Goal: Task Accomplishment & Management: Manage account settings

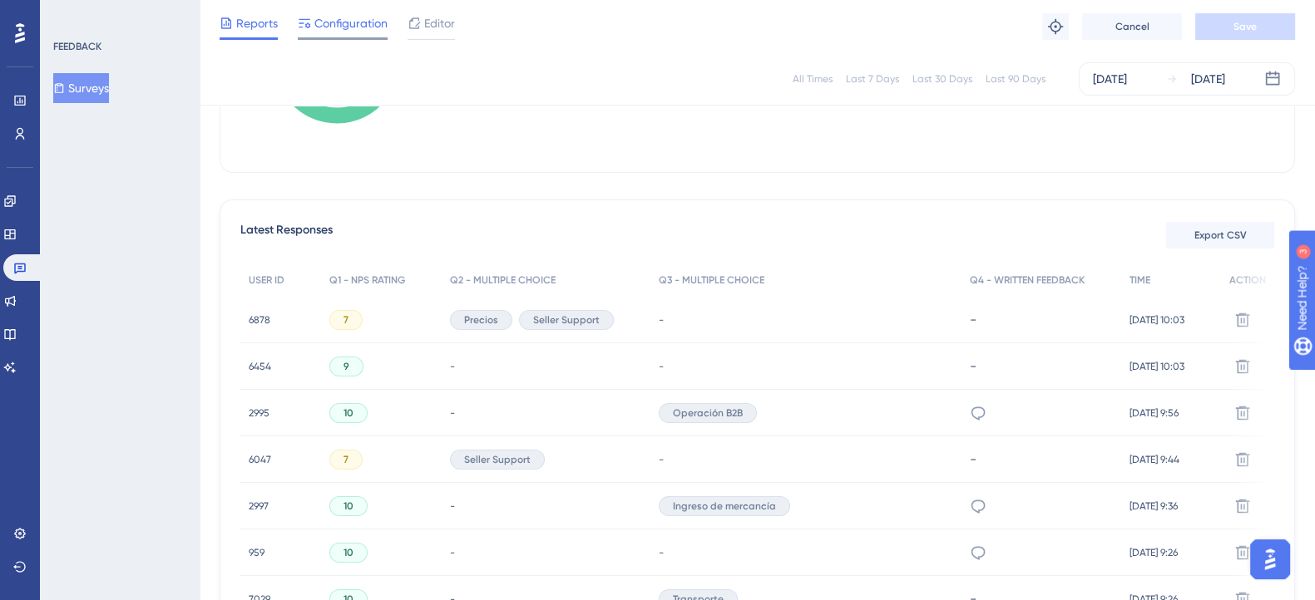
click at [310, 14] on div at bounding box center [304, 23] width 13 height 20
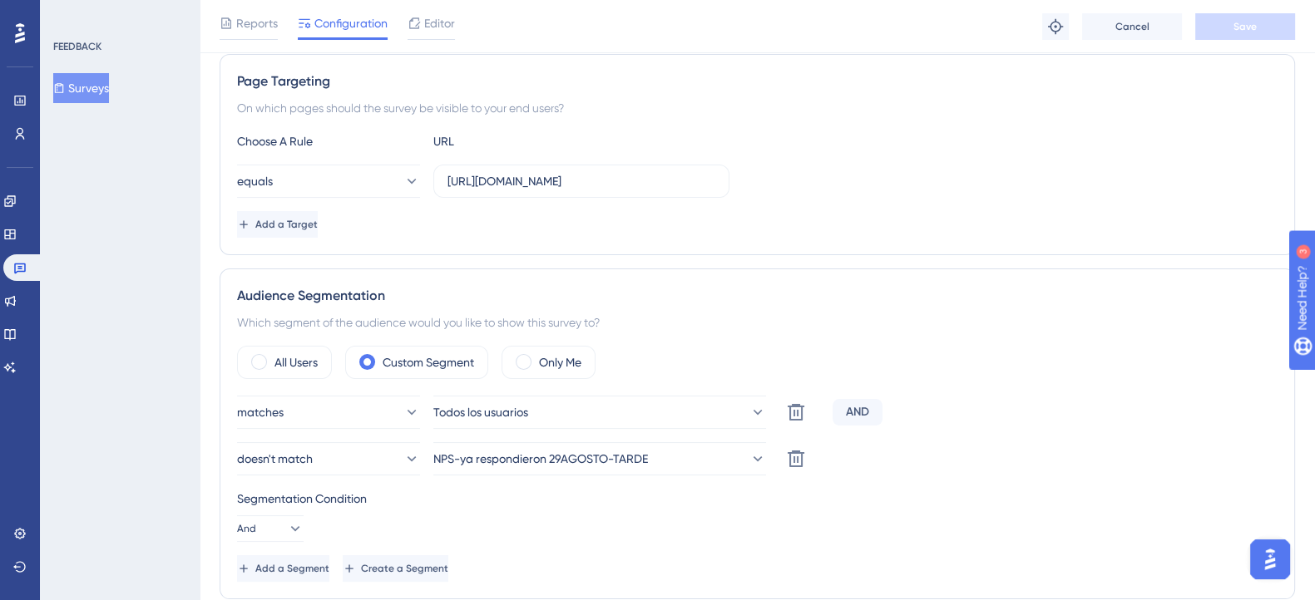
scroll to position [312, 0]
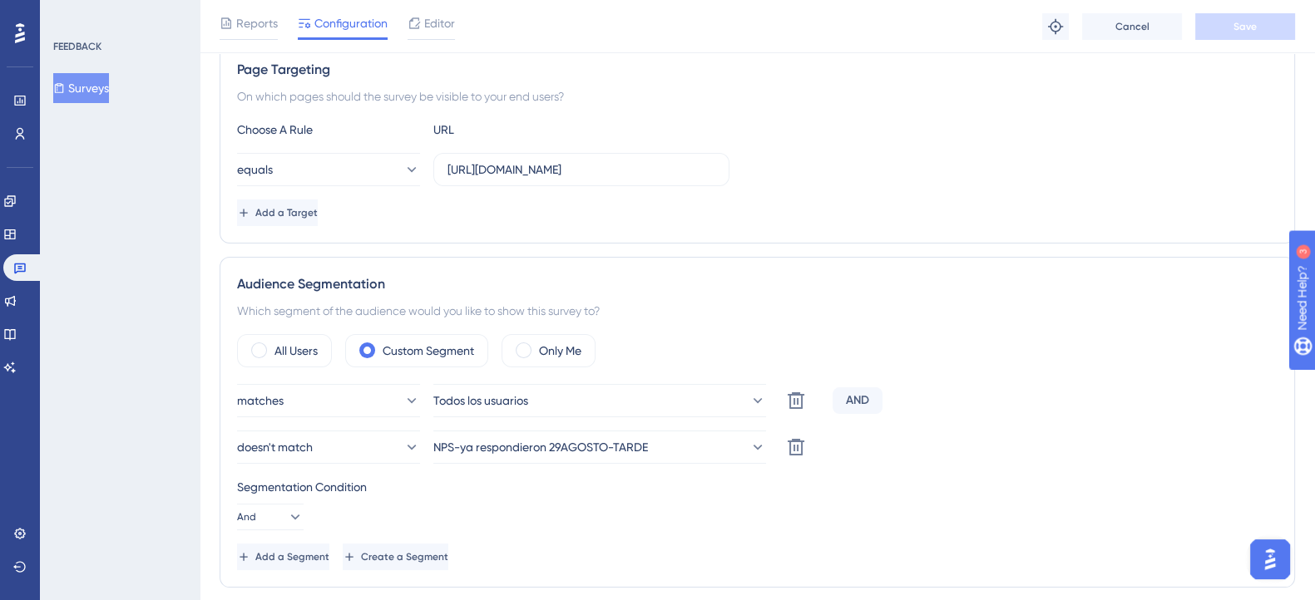
click at [12, 39] on div at bounding box center [20, 33] width 27 height 27
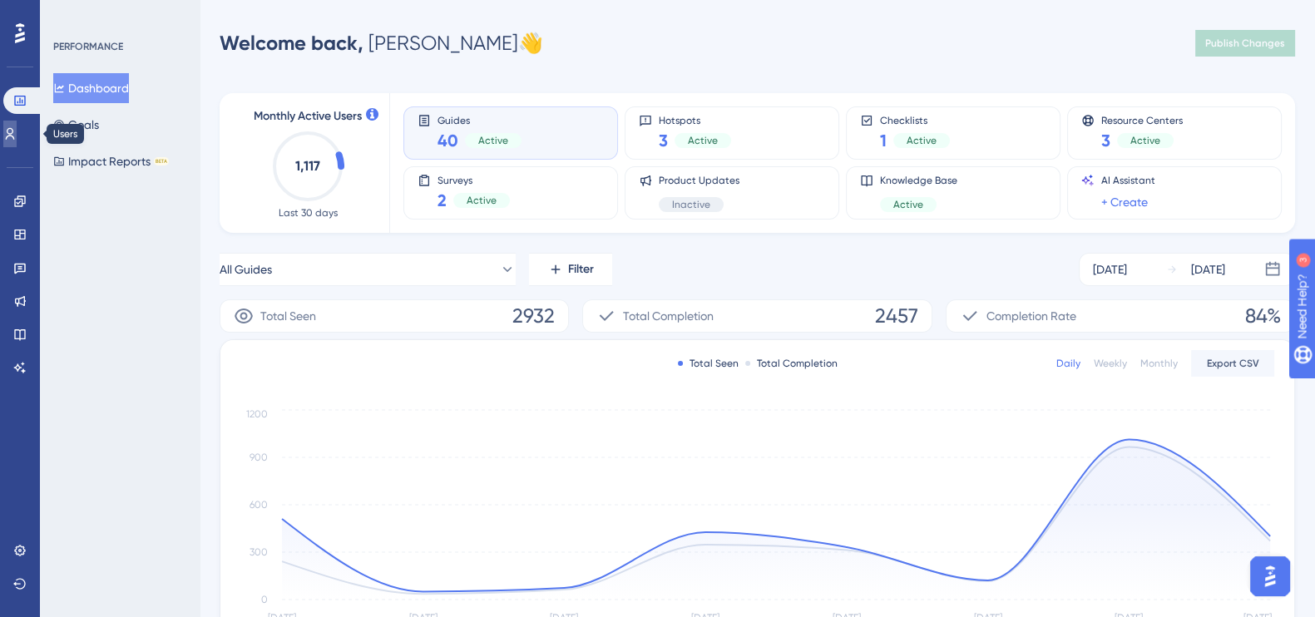
click at [15, 143] on link at bounding box center [9, 134] width 13 height 27
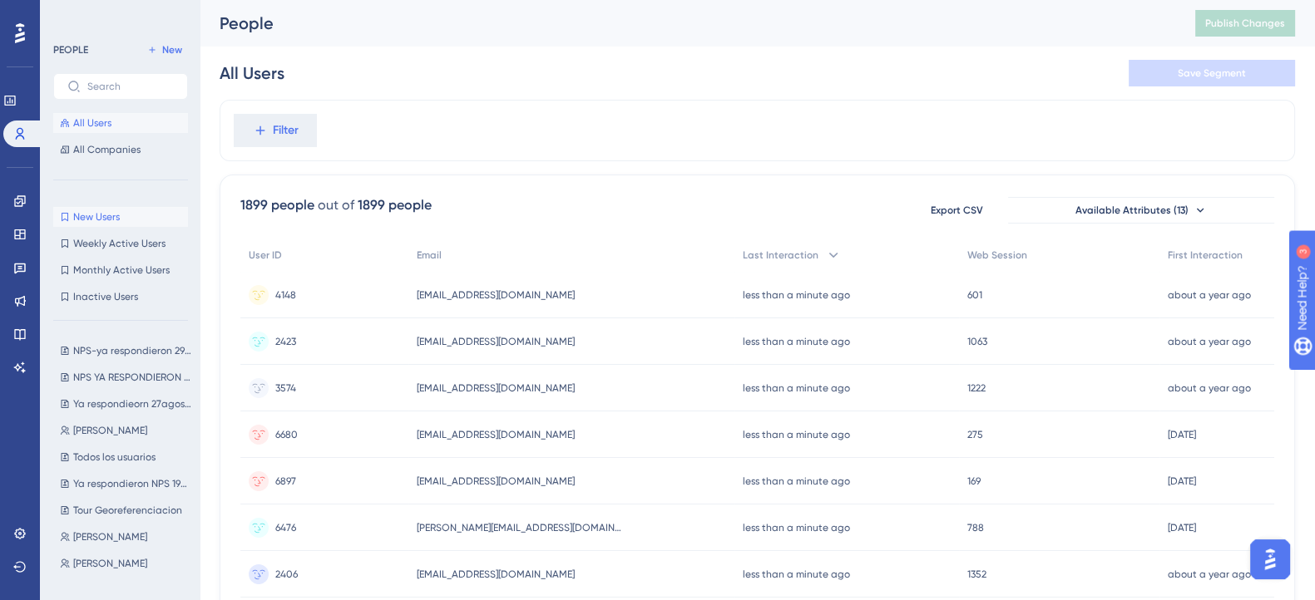
click at [96, 222] on span "New Users" at bounding box center [96, 216] width 47 height 13
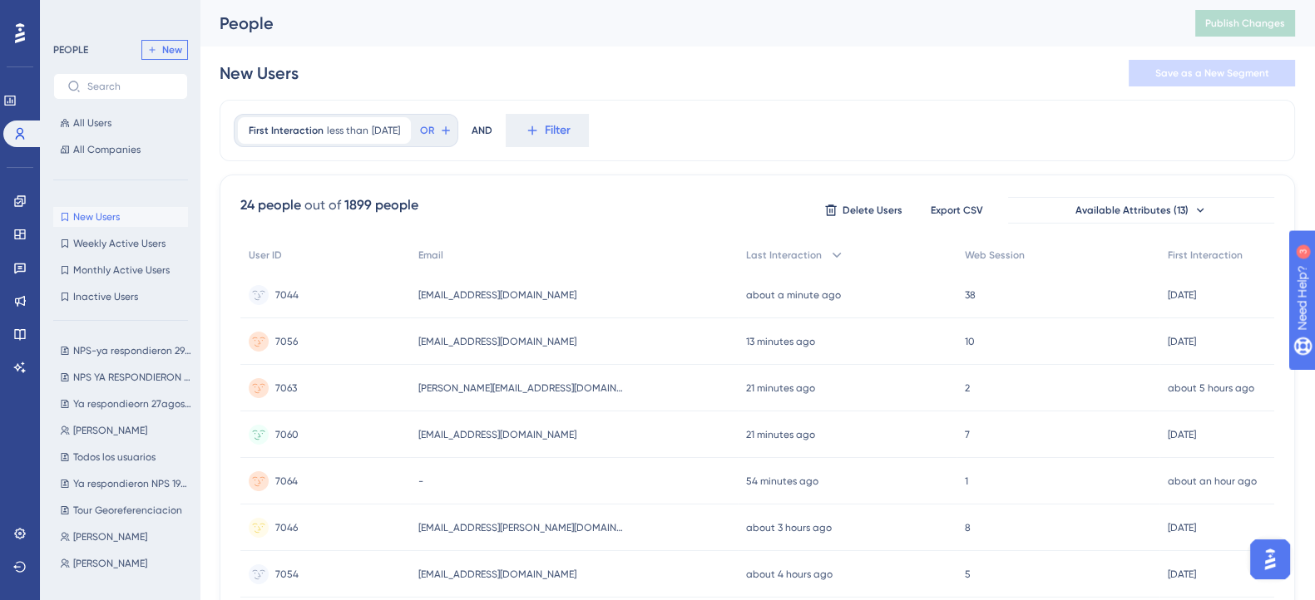
click at [175, 52] on span "New" at bounding box center [172, 49] width 20 height 13
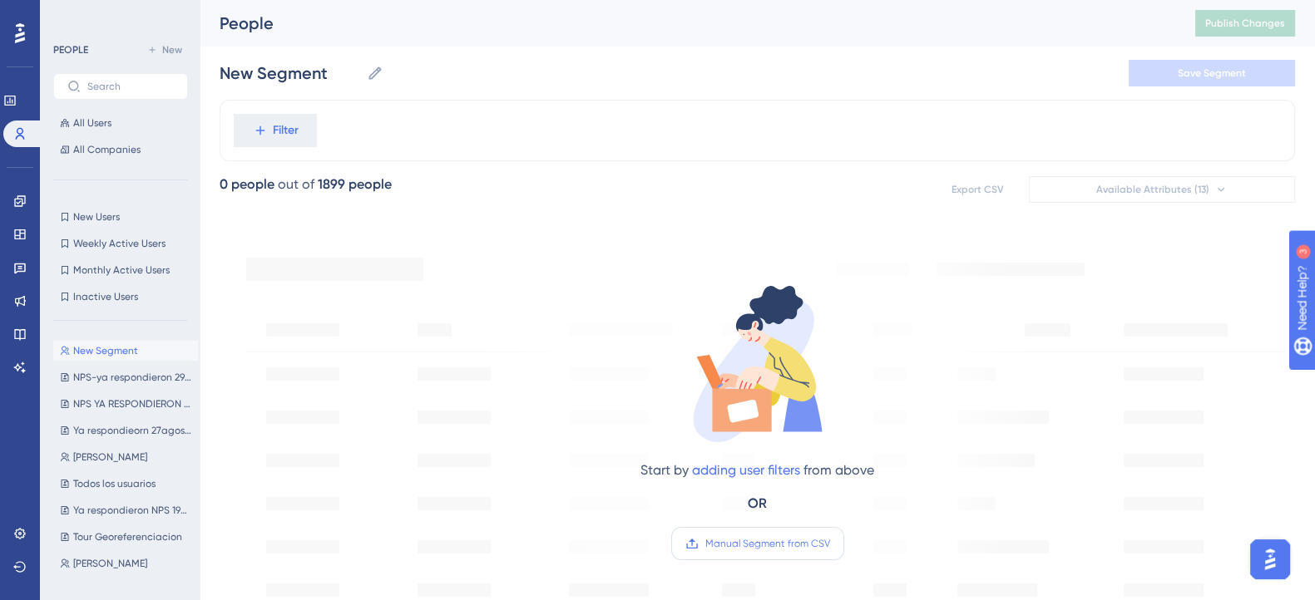
click at [787, 545] on span "Manual Segment from CSV" at bounding box center [767, 543] width 125 height 13
click at [830, 544] on input "Manual Segment from CSV" at bounding box center [830, 544] width 0 height 0
click at [756, 551] on label "Manual Segment from CSV" at bounding box center [757, 543] width 173 height 33
click at [830, 544] on input "Manual Segment from CSV" at bounding box center [830, 544] width 0 height 0
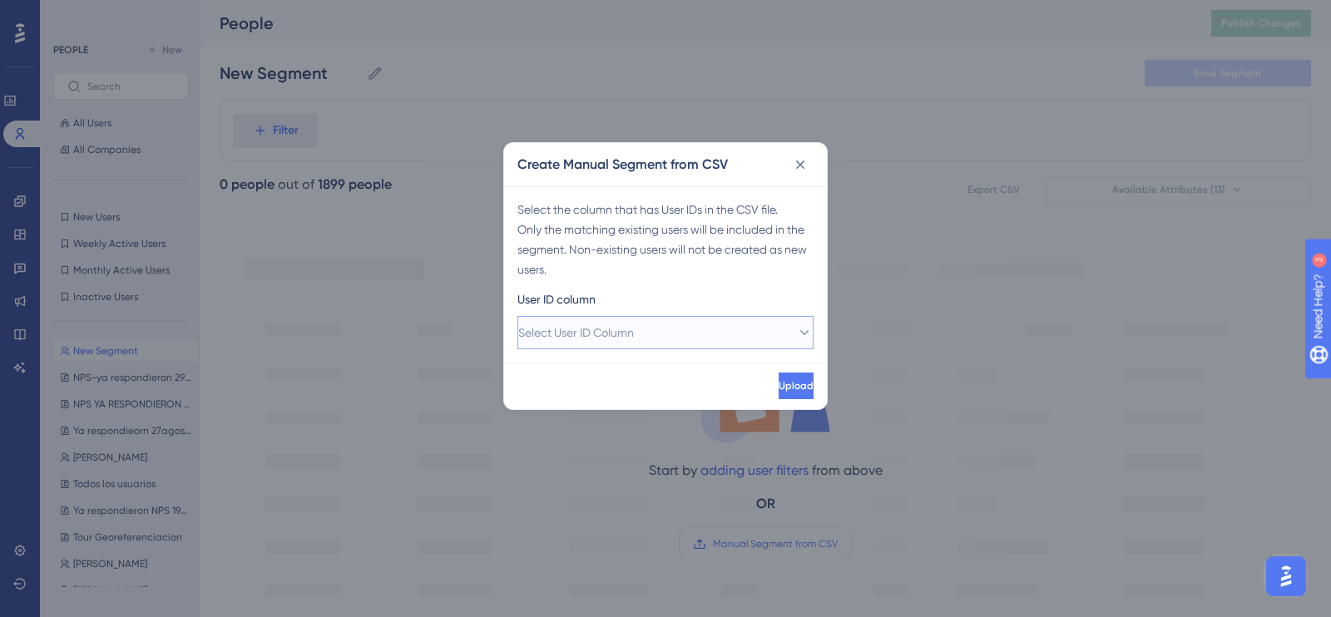
click at [676, 343] on button "Select User ID Column" at bounding box center [665, 332] width 296 height 33
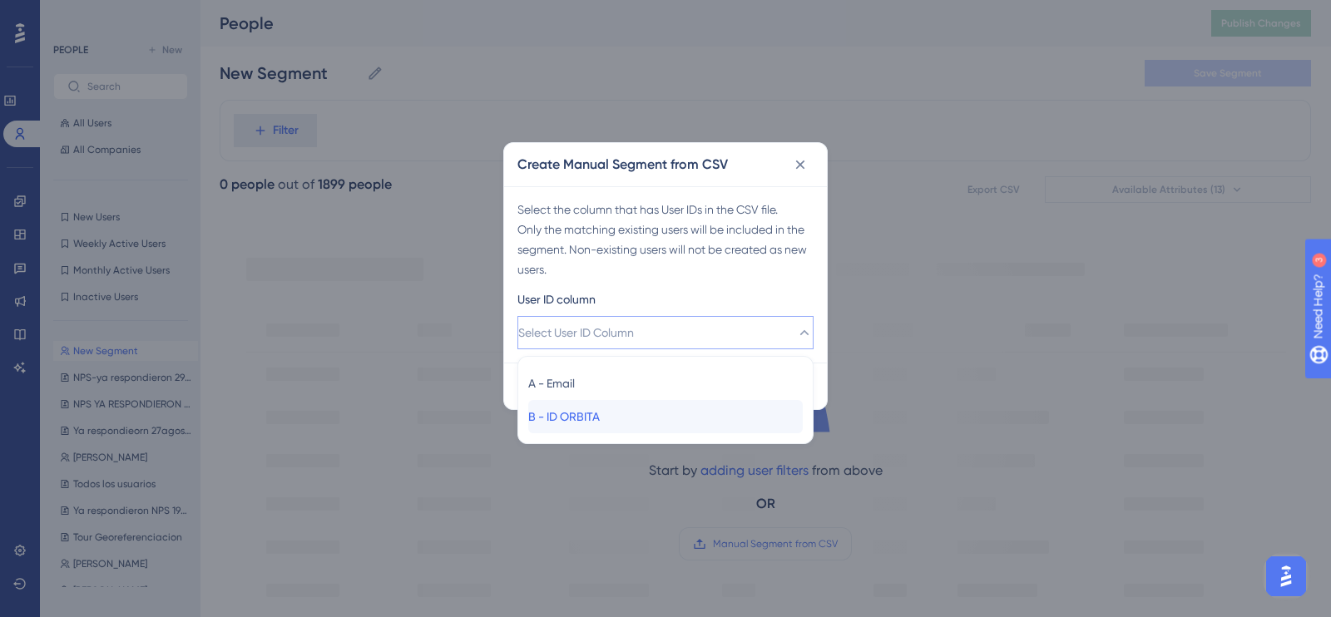
click at [598, 430] on div "B - ID ORBITA B - ID ORBITA" at bounding box center [665, 416] width 274 height 33
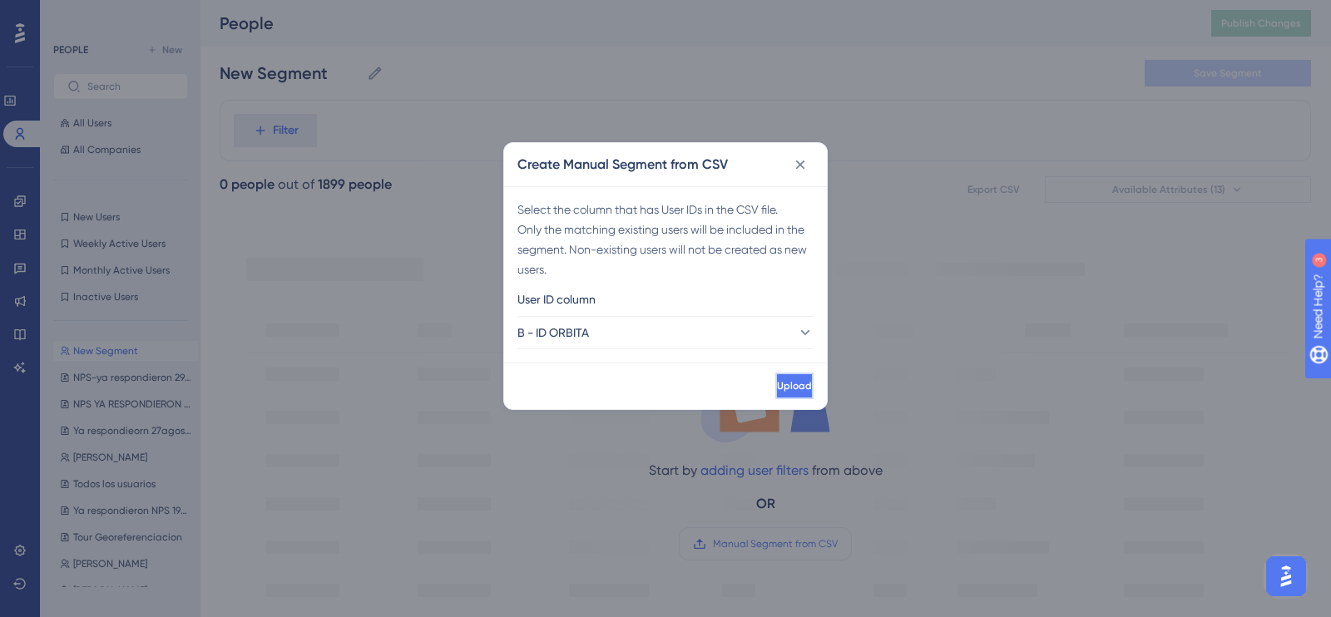
click at [775, 386] on button "Upload" at bounding box center [794, 386] width 38 height 27
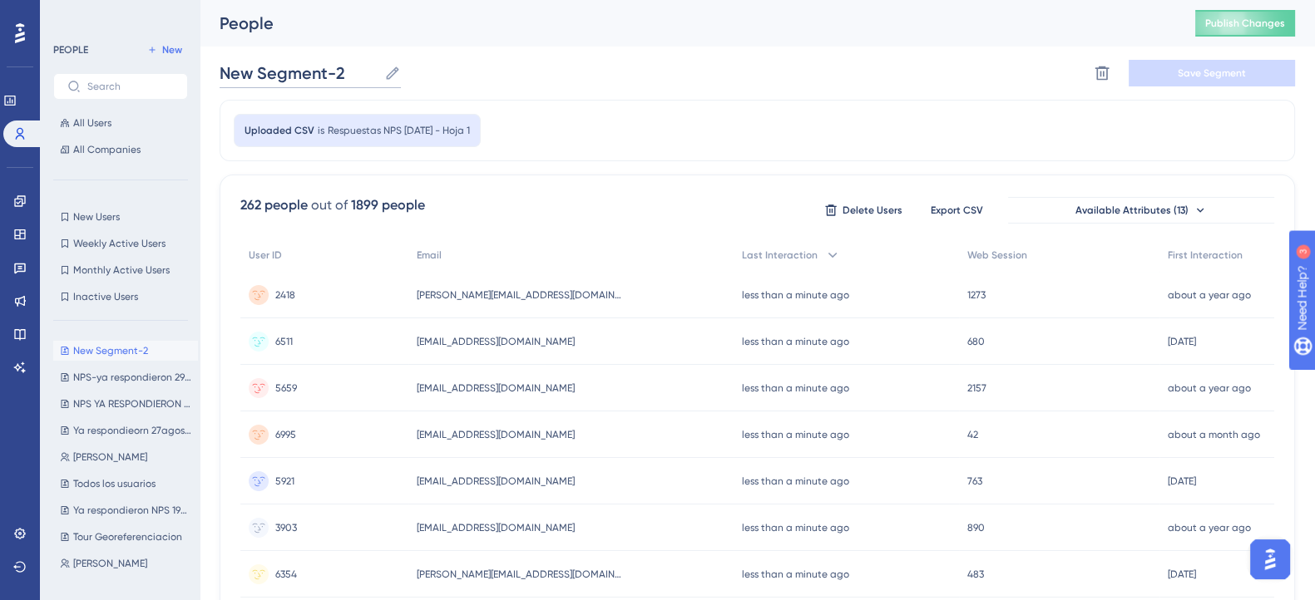
click at [324, 79] on input "New Segment-2" at bounding box center [299, 73] width 158 height 23
click at [344, 76] on input "New Segment-2" at bounding box center [299, 73] width 158 height 23
drag, startPoint x: 347, startPoint y: 76, endPoint x: 212, endPoint y: 67, distance: 135.0
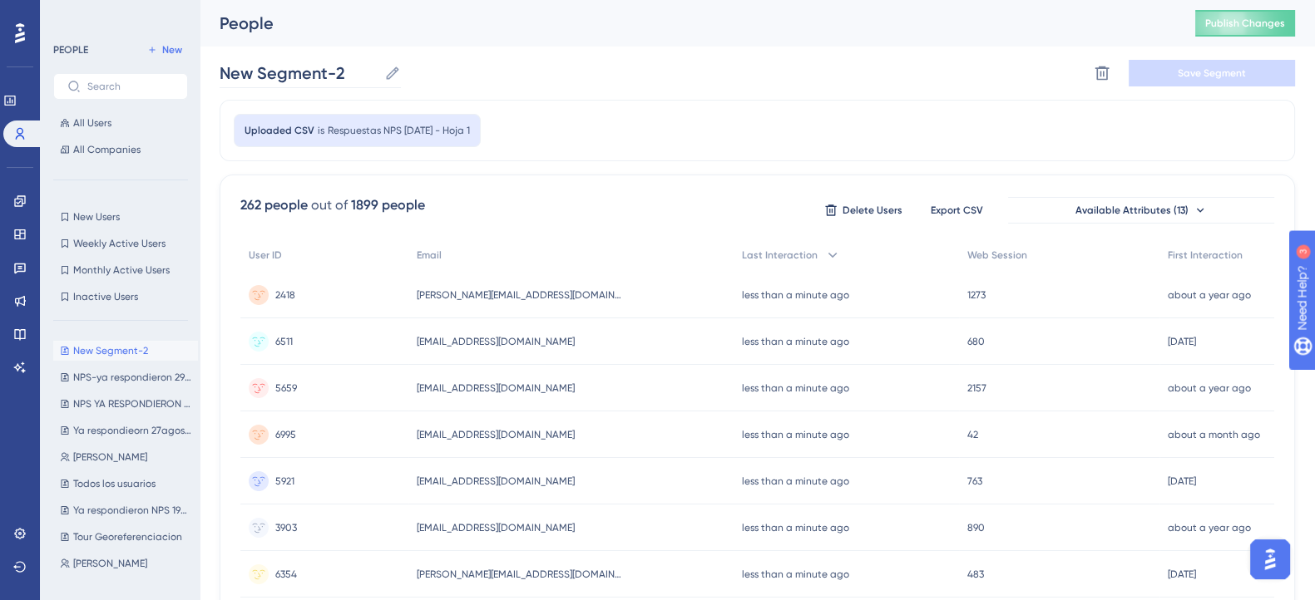
click at [387, 69] on icon at bounding box center [392, 73] width 17 height 17
click at [378, 69] on input "New Segment-2" at bounding box center [299, 73] width 158 height 23
type input "s"
type input "R"
type input "RESPUESTAS NPS [DATE]"
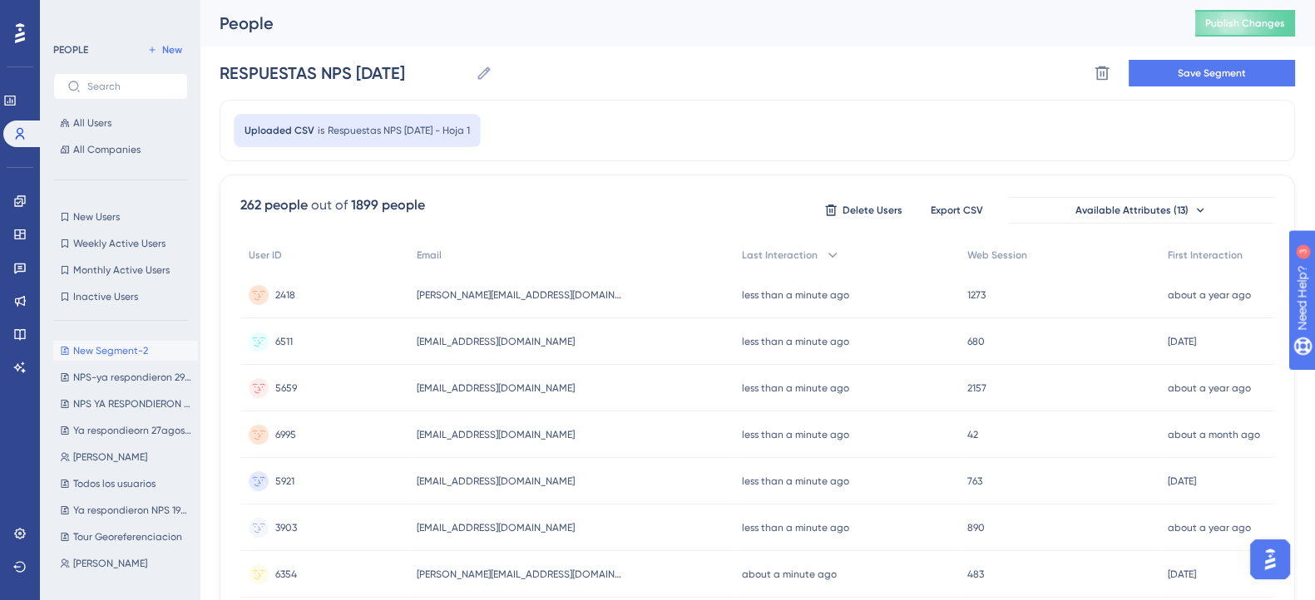
click at [694, 119] on div "Uploaded CSV is Respuestas NPS [DATE] - Hoja 1" at bounding box center [757, 131] width 1075 height 62
click at [1201, 71] on span "Save Segment" at bounding box center [1212, 73] width 68 height 13
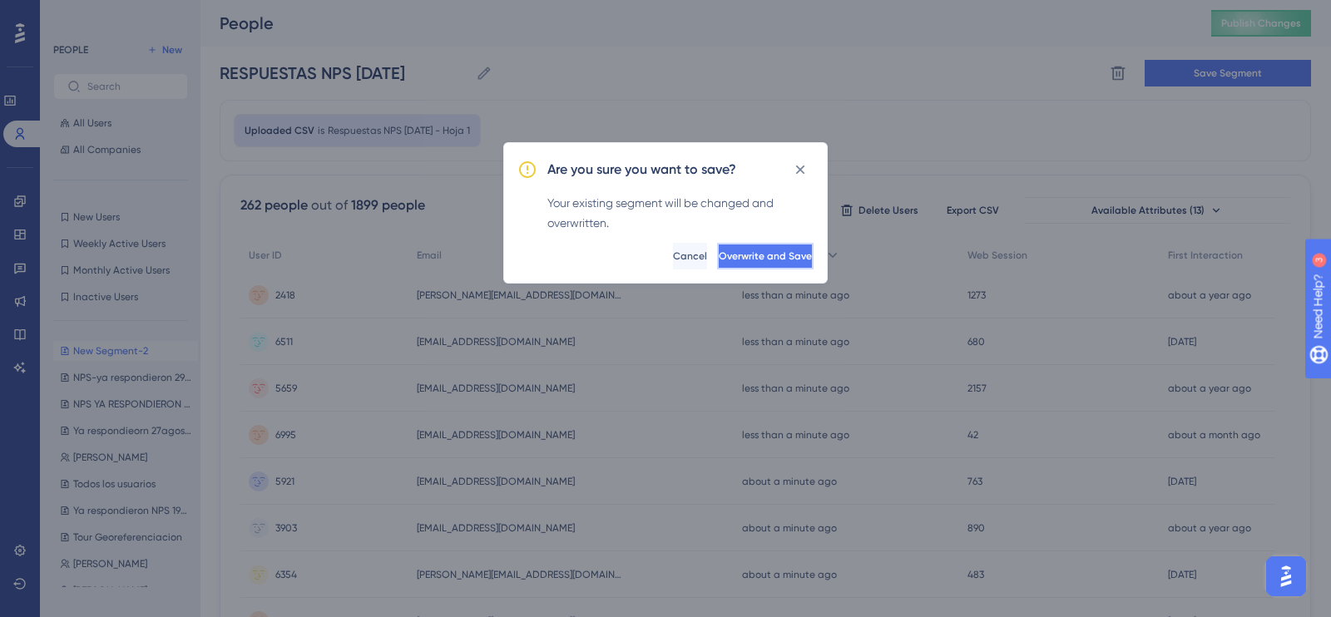
click at [786, 257] on button "Overwrite and Save" at bounding box center [765, 256] width 96 height 27
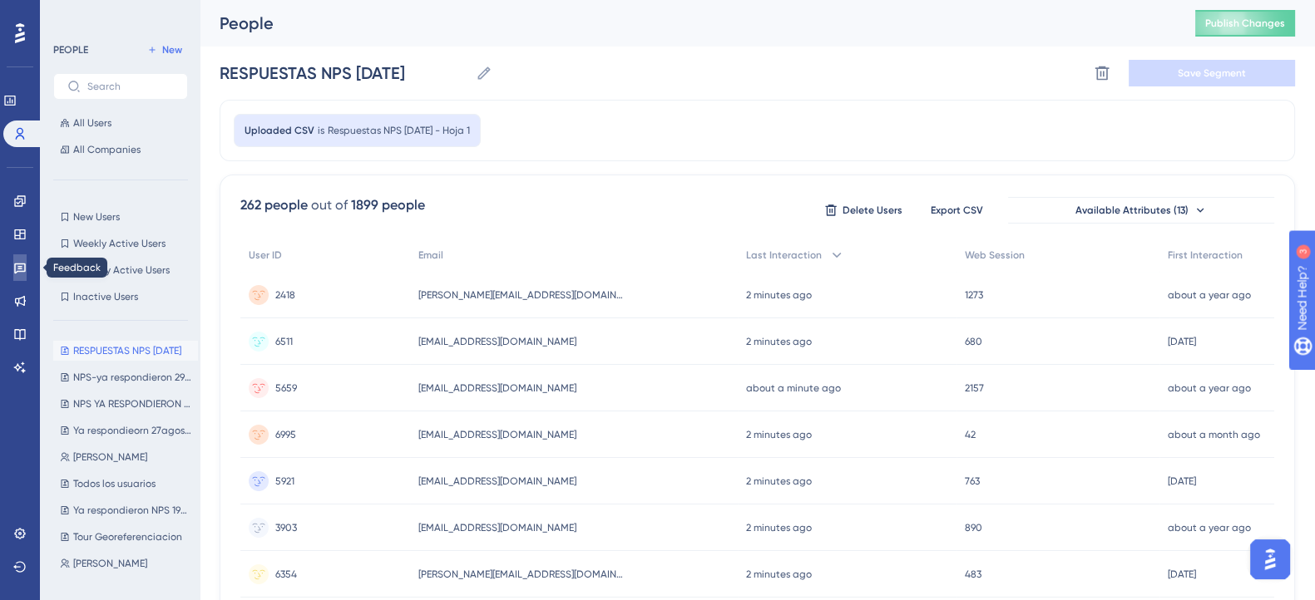
click at [13, 270] on icon at bounding box center [19, 267] width 13 height 13
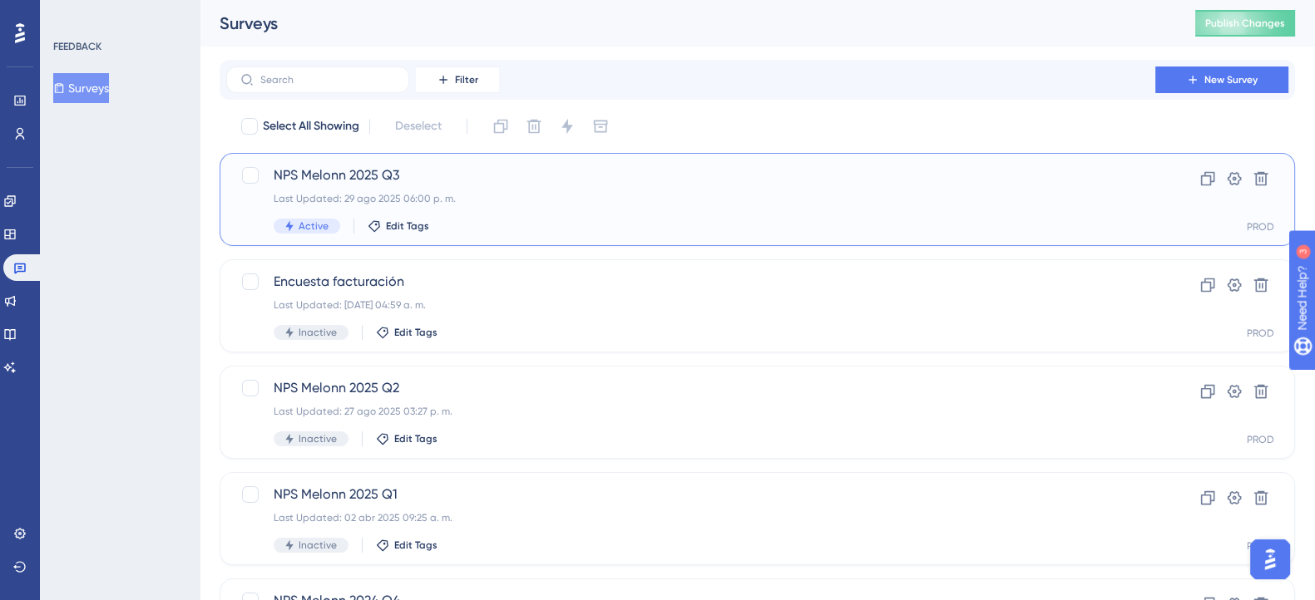
click at [566, 219] on div "Active Edit Tags" at bounding box center [691, 226] width 834 height 15
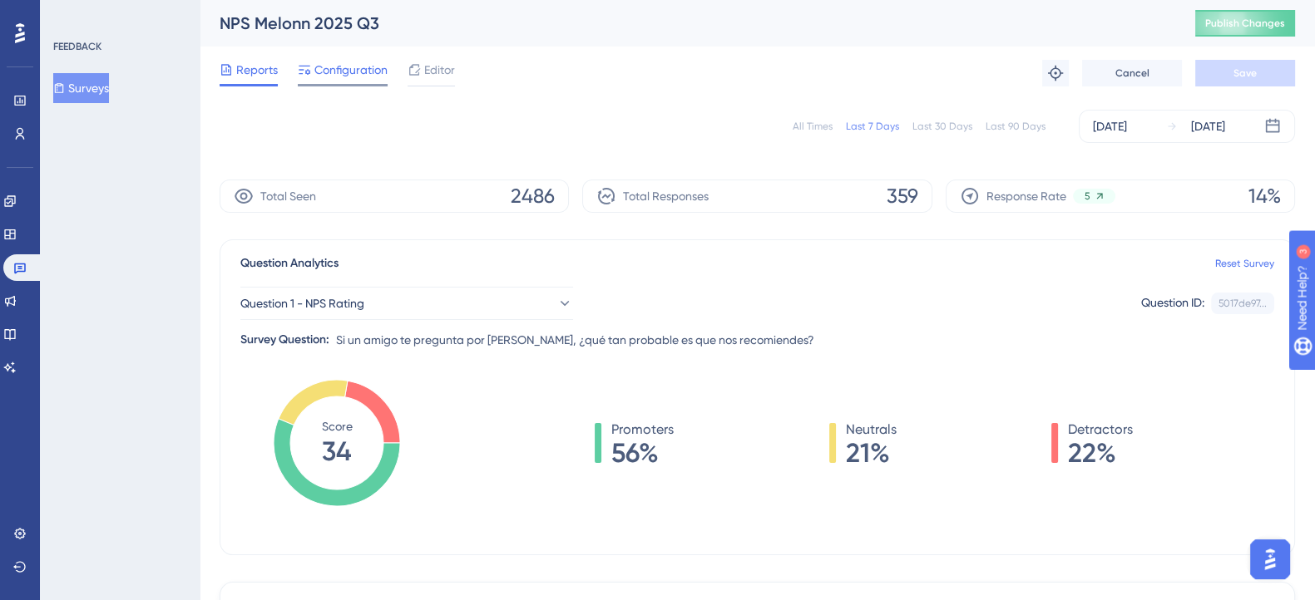
click at [349, 68] on span "Configuration" at bounding box center [350, 70] width 73 height 20
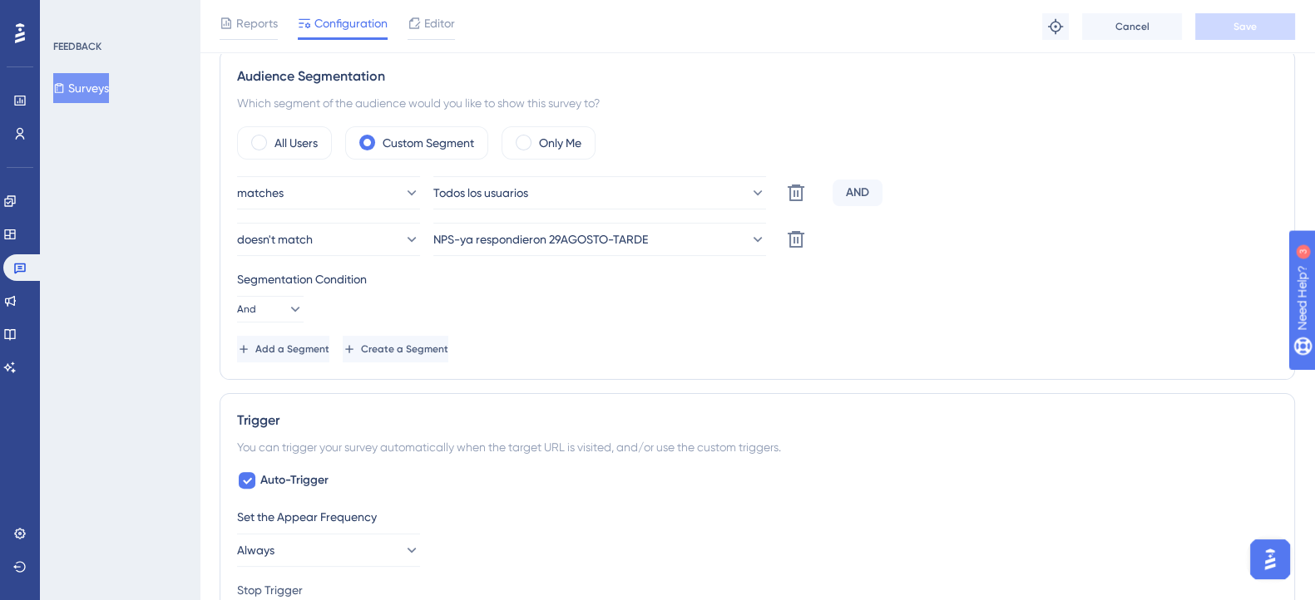
scroll to position [624, 0]
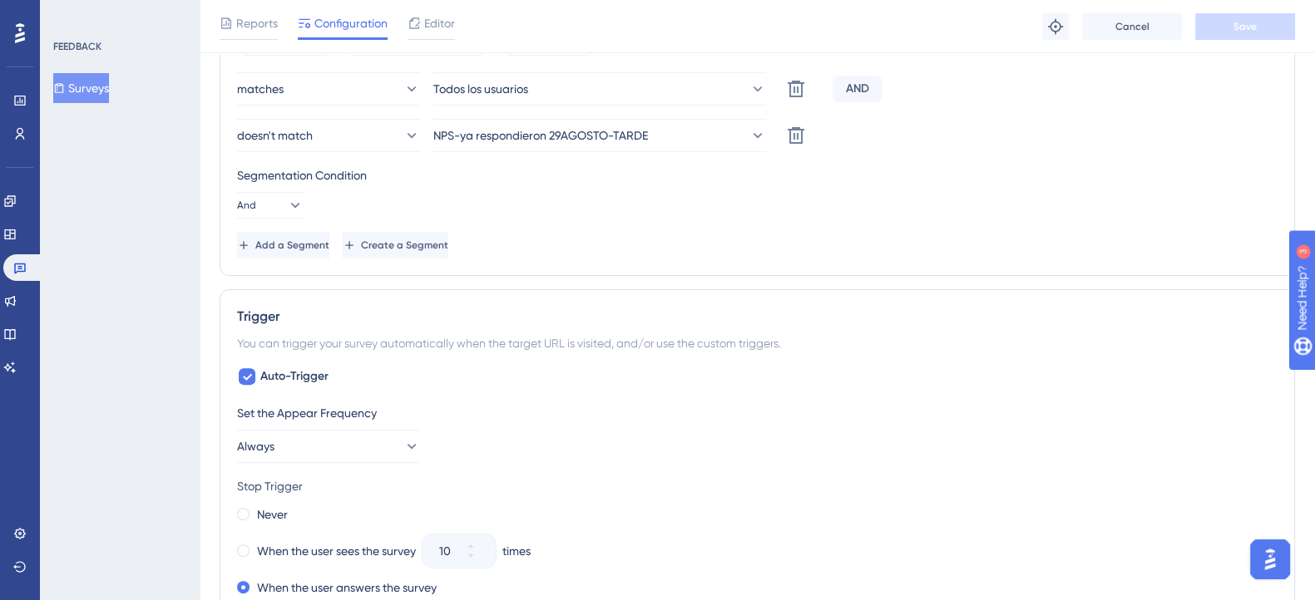
click at [403, 447] on icon at bounding box center [411, 446] width 17 height 17
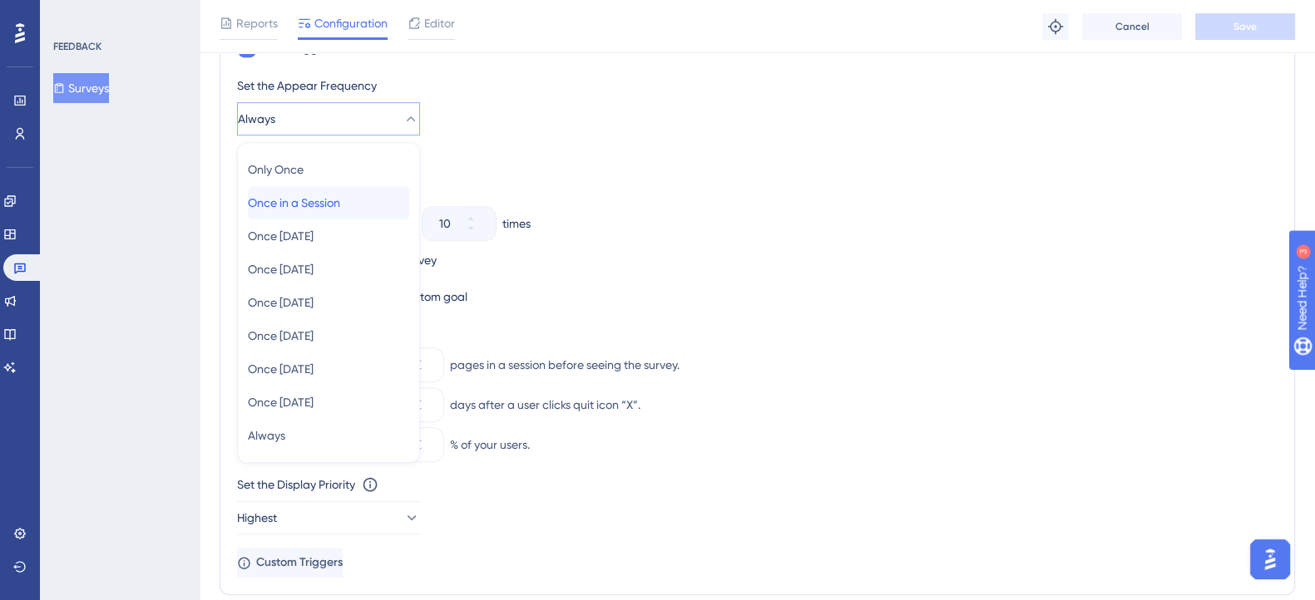
click at [317, 214] on div "Once in a Session Once in a Session" at bounding box center [328, 202] width 161 height 33
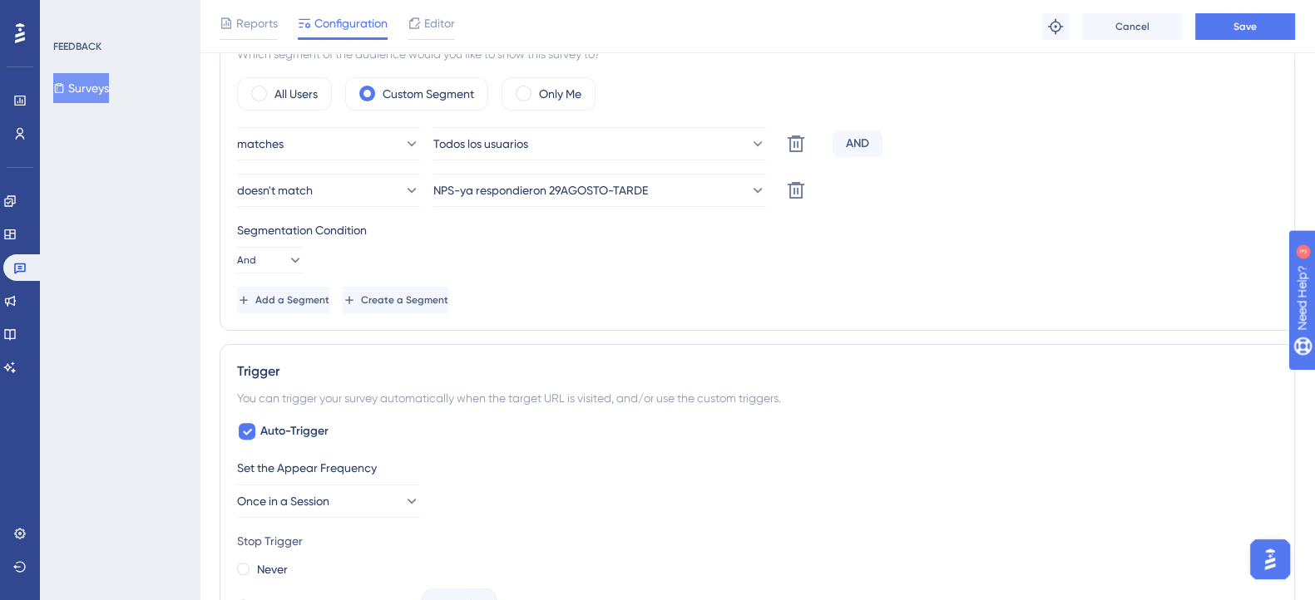
scroll to position [536, 0]
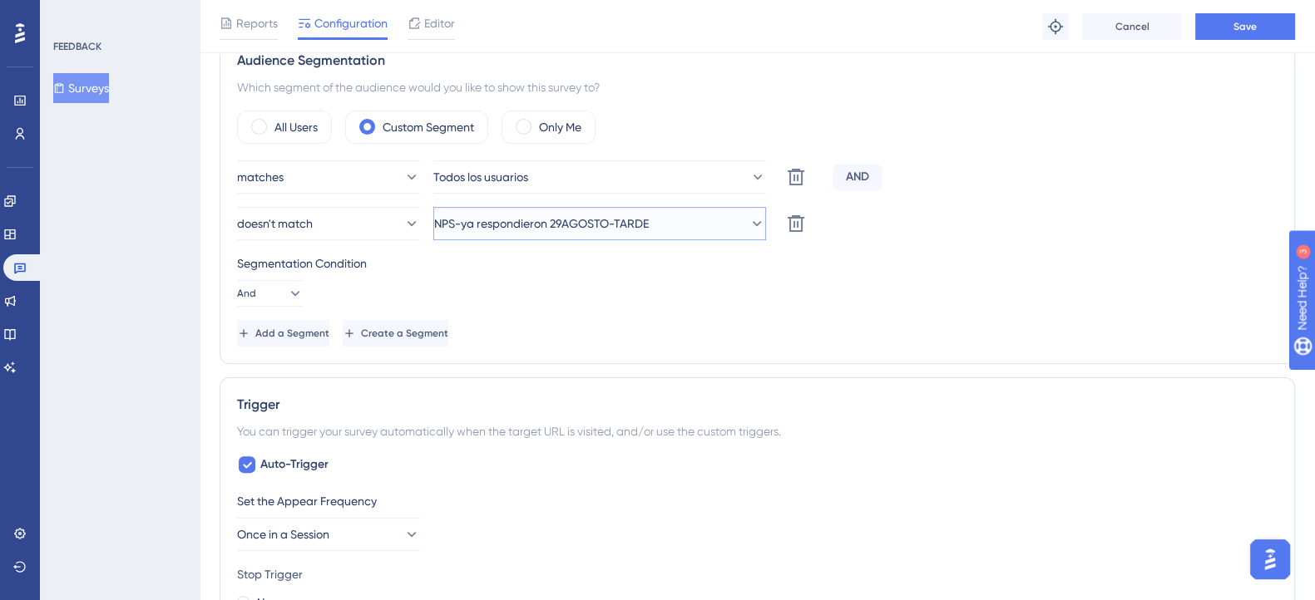
click at [554, 214] on span "NPS-ya respondieron 29AGOSTO-TARDE" at bounding box center [541, 224] width 215 height 20
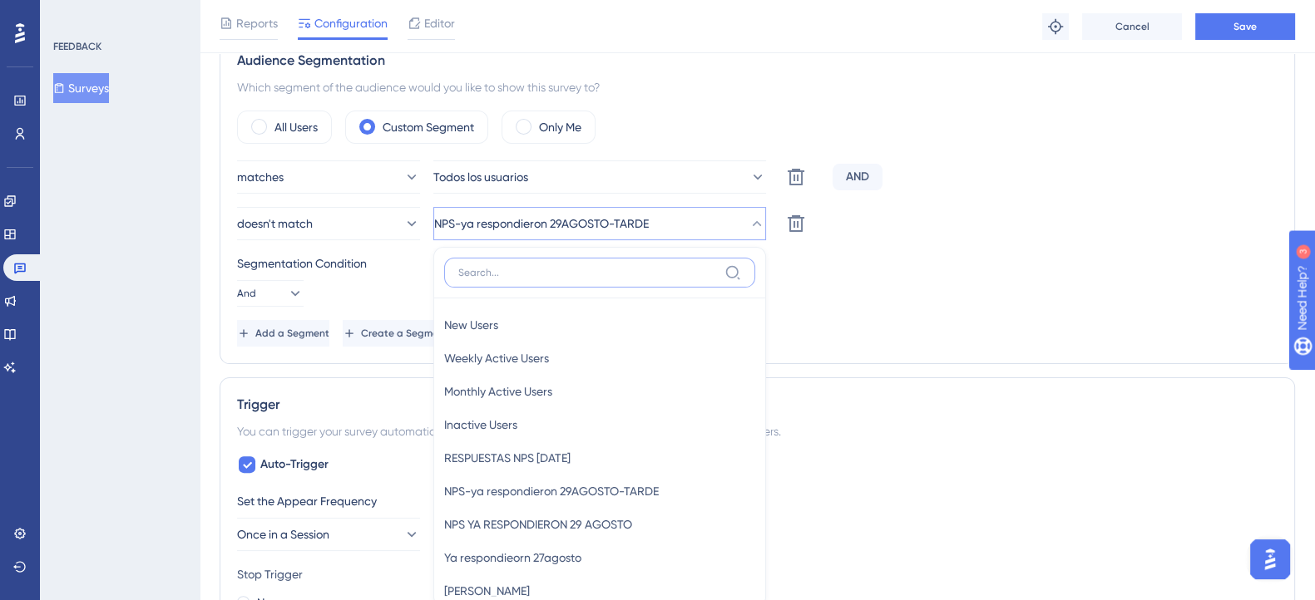
scroll to position [647, 0]
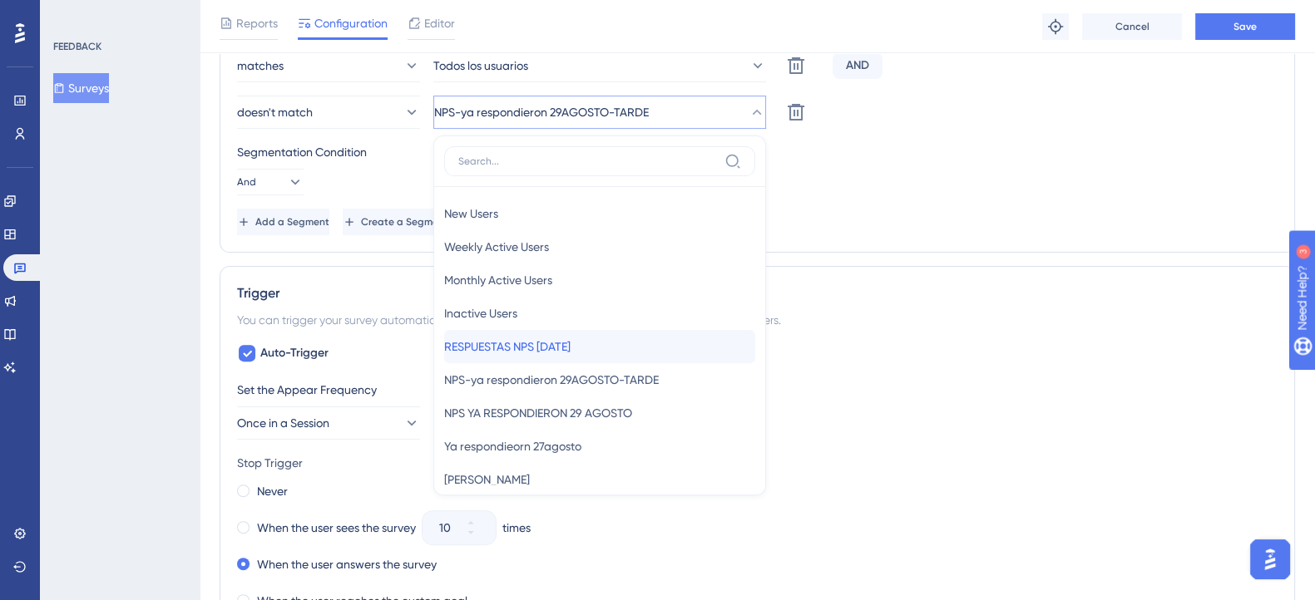
click at [570, 346] on span "RESPUESTAS NPS [DATE]" at bounding box center [507, 347] width 126 height 20
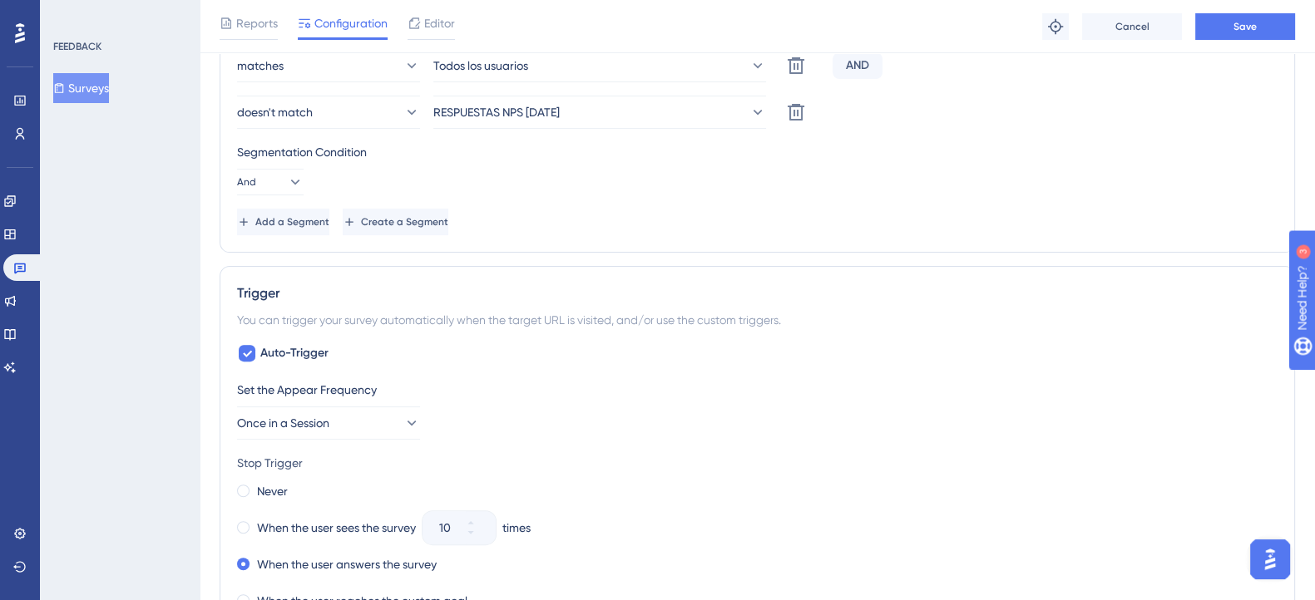
click at [660, 200] on div "matches Todos los usuarios Delete AND doesn't match RESPUESTAS NPS [DATE] Delet…" at bounding box center [757, 142] width 1040 height 186
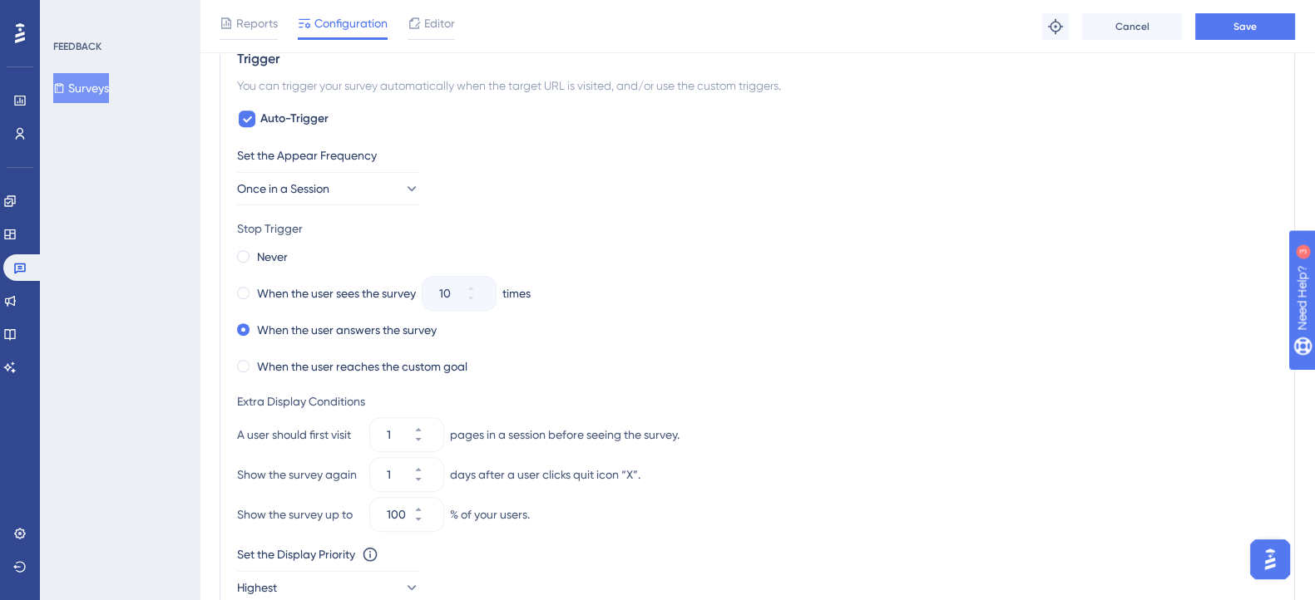
scroll to position [751, 0]
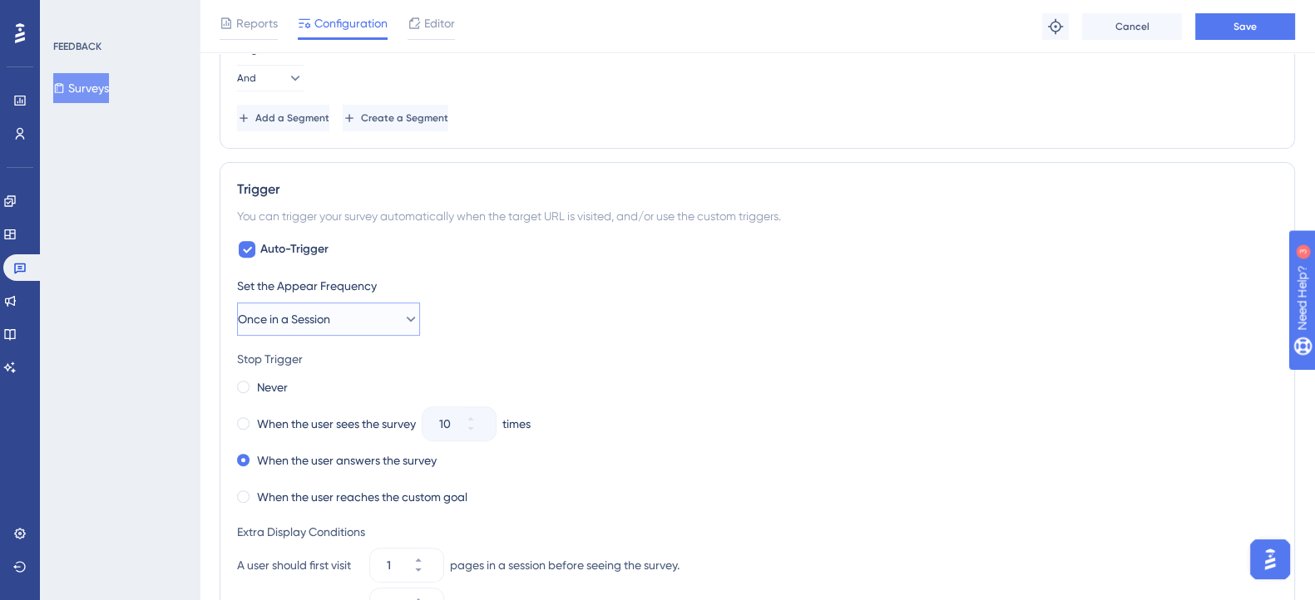
click at [403, 321] on icon at bounding box center [411, 319] width 17 height 17
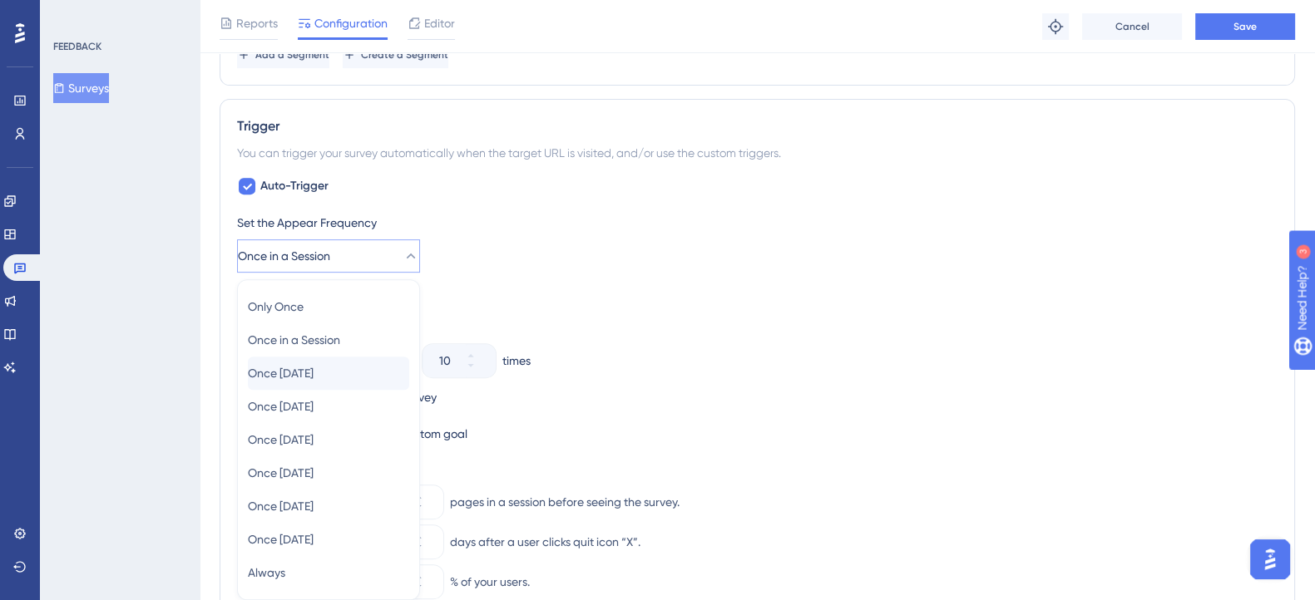
scroll to position [847, 0]
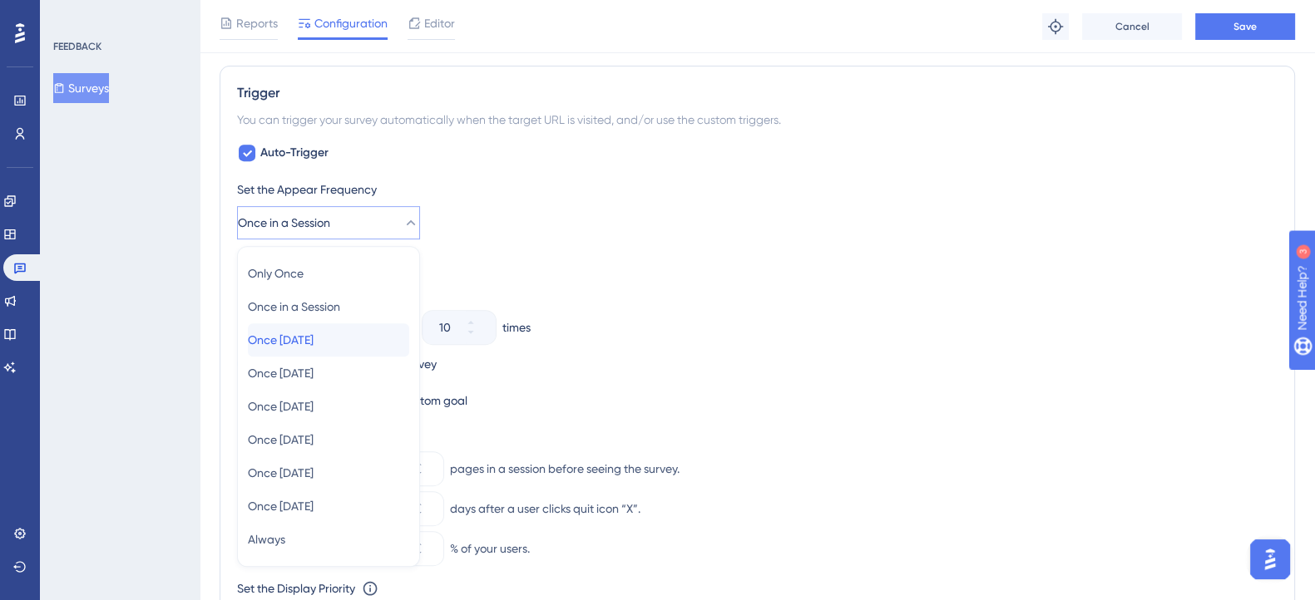
click at [314, 344] on span "Once [DATE]" at bounding box center [281, 340] width 66 height 20
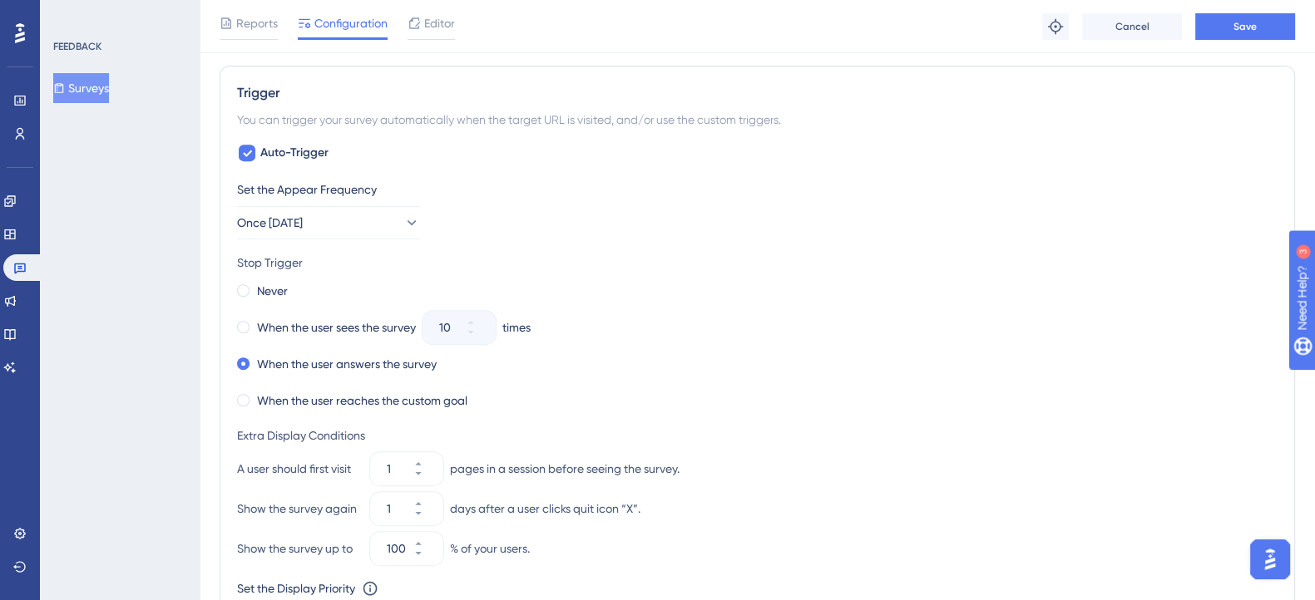
click at [570, 279] on div "Never" at bounding box center [757, 290] width 1040 height 23
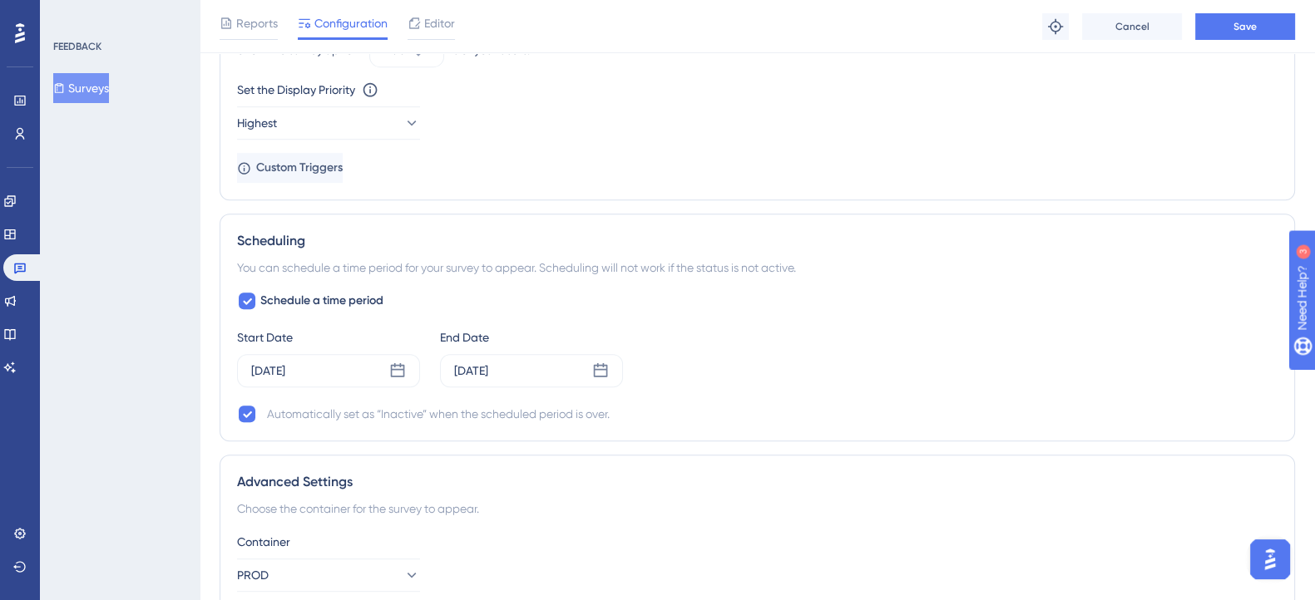
scroll to position [1367, 0]
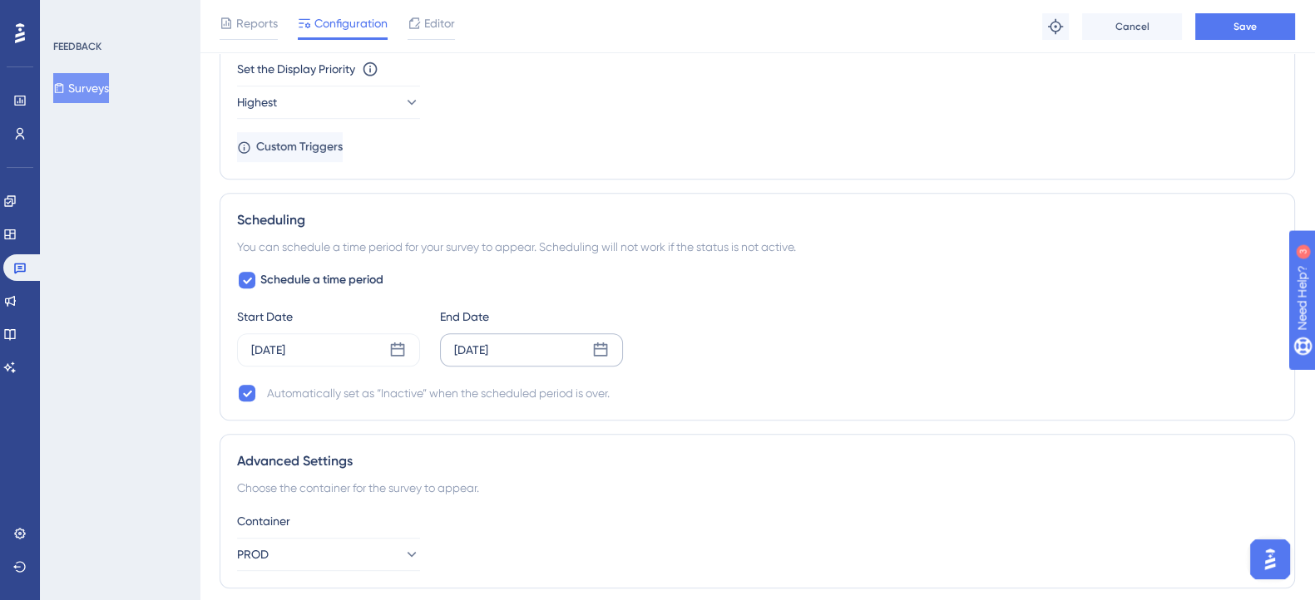
click at [578, 337] on div "[DATE]" at bounding box center [531, 350] width 183 height 33
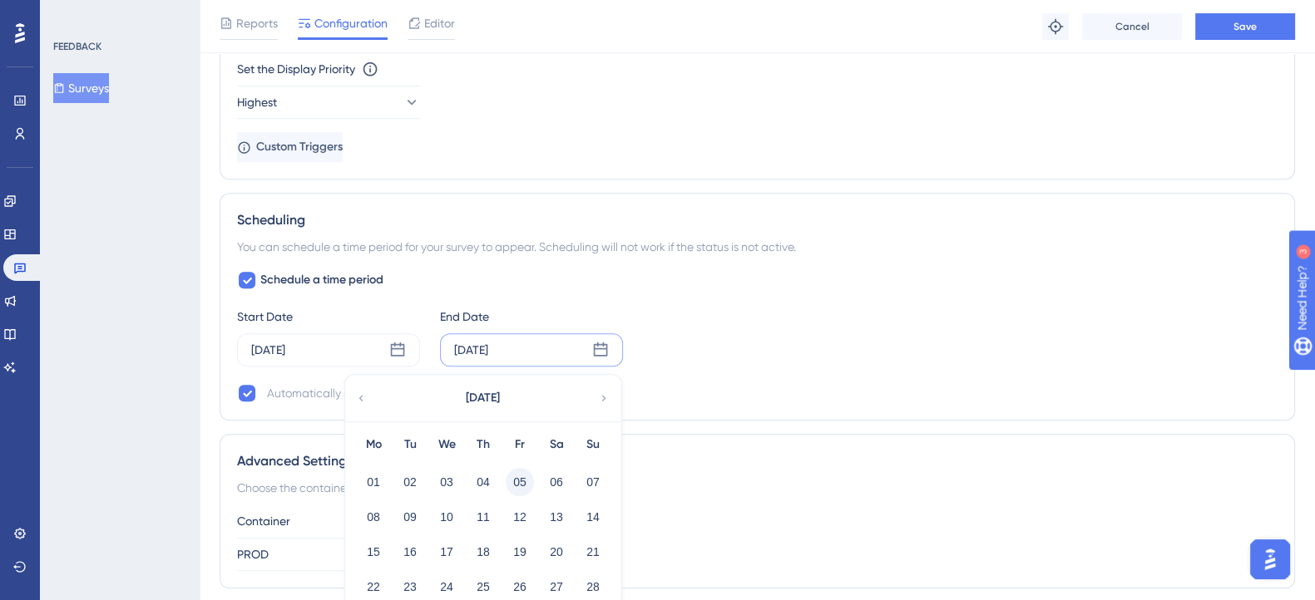
scroll to position [1468, 0]
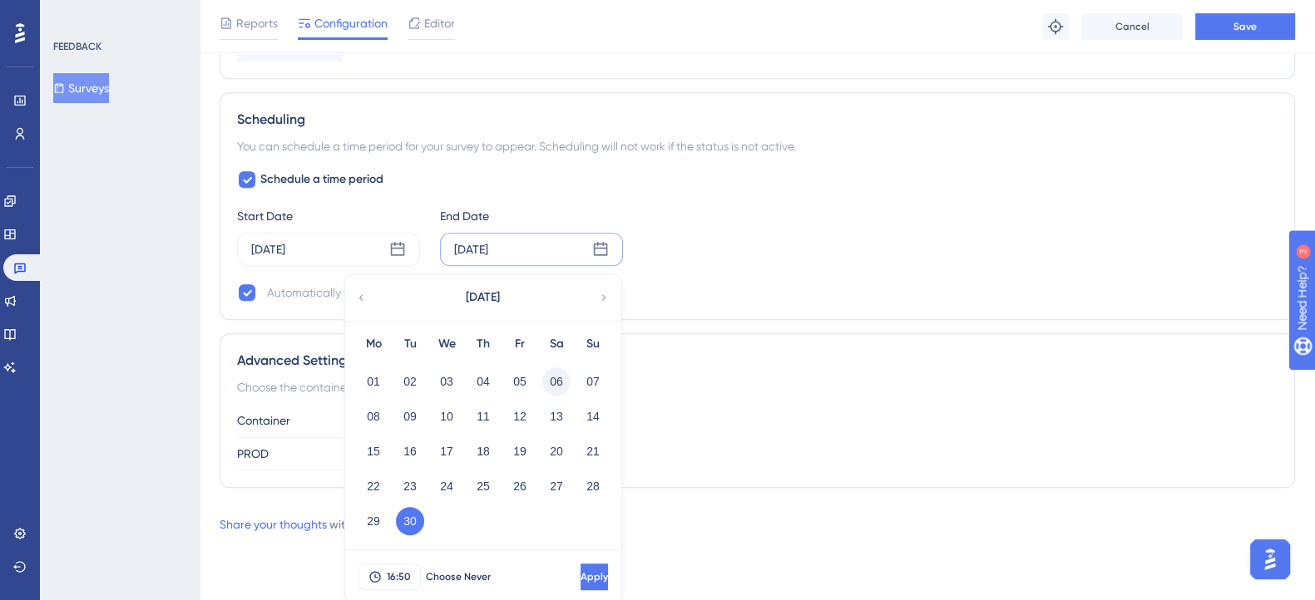
click at [546, 372] on button "06" at bounding box center [556, 382] width 28 height 28
click at [579, 571] on span "Apply" at bounding box center [592, 577] width 27 height 13
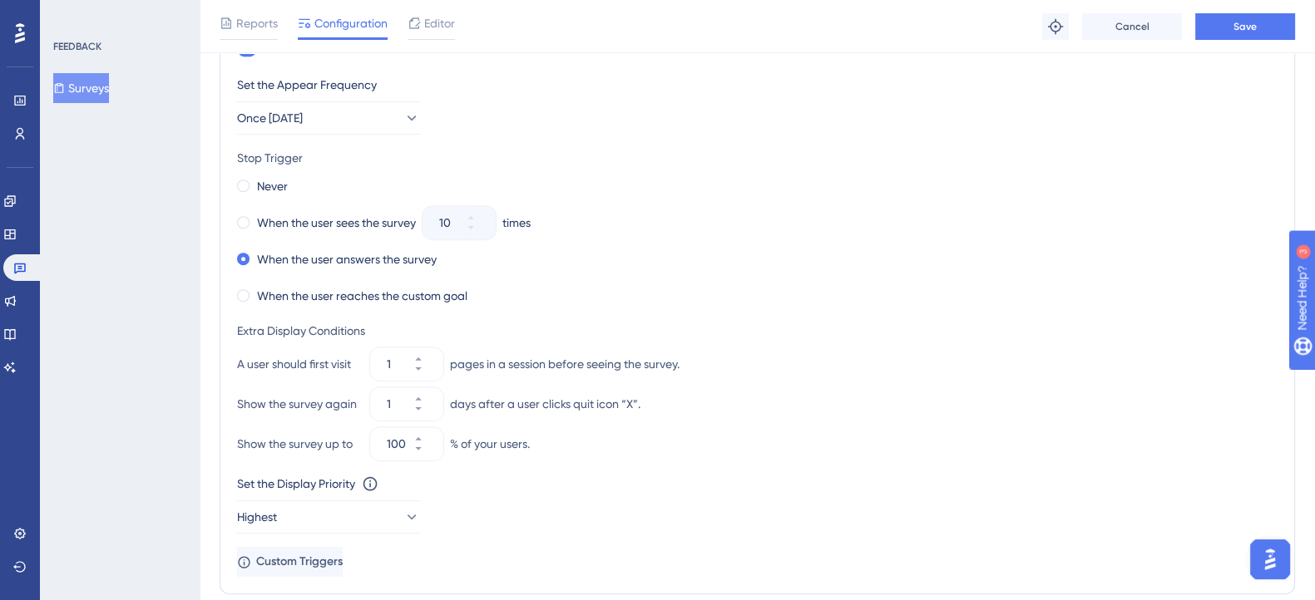
scroll to position [724, 0]
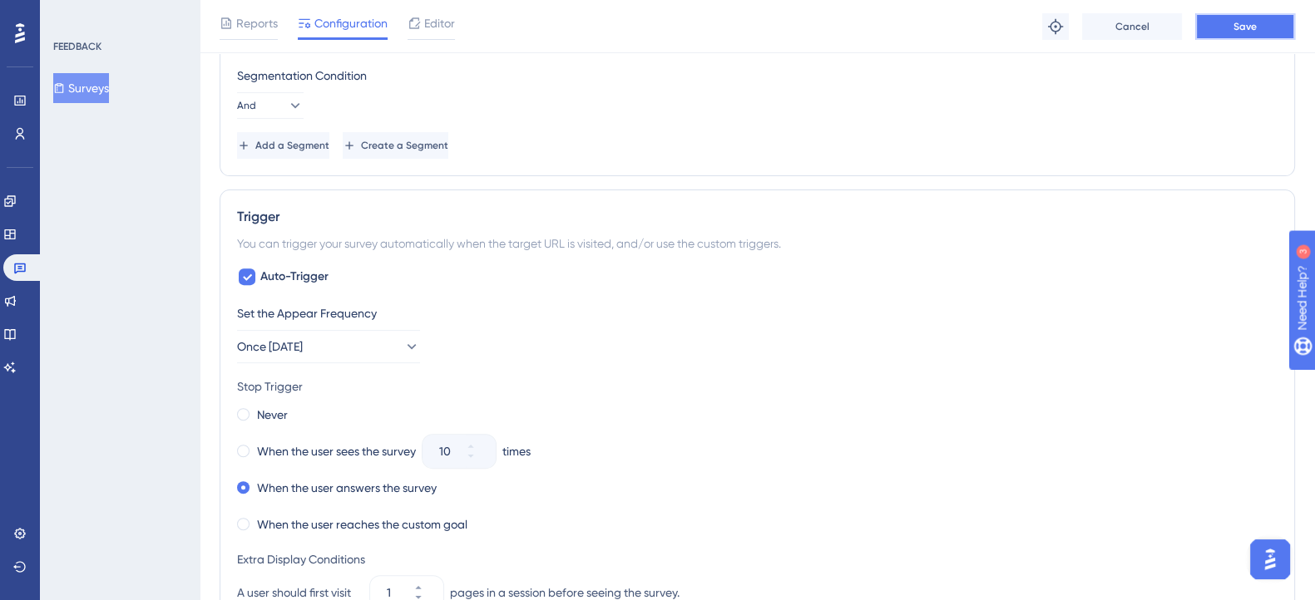
click at [1233, 26] on span "Save" at bounding box center [1244, 26] width 23 height 13
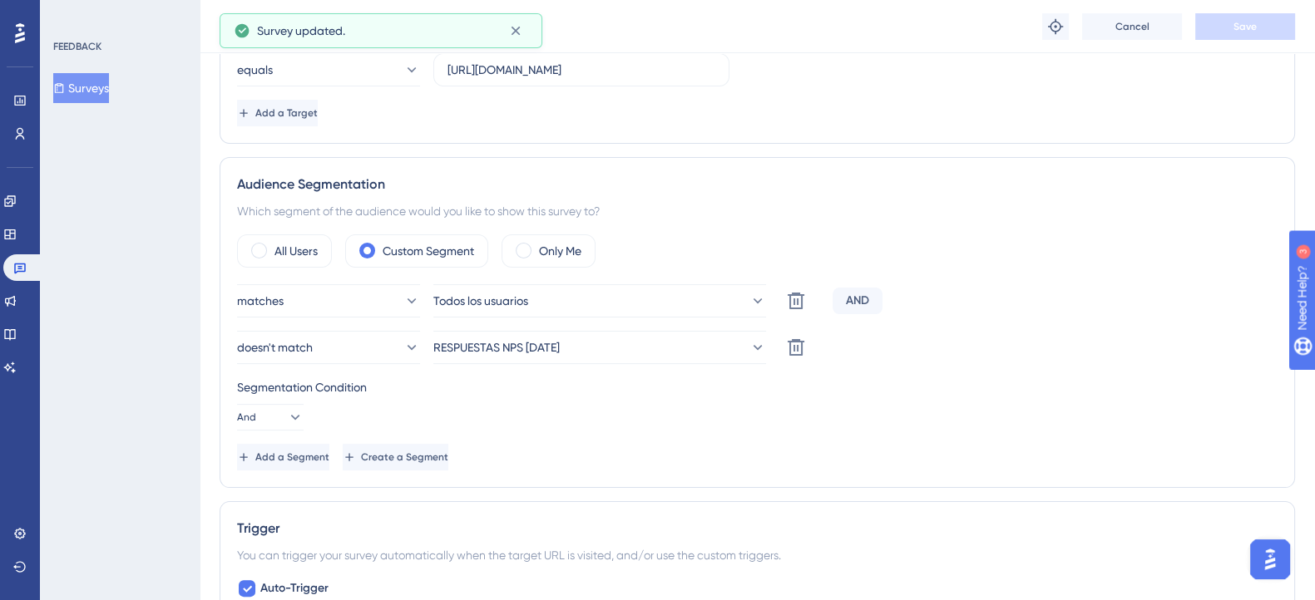
scroll to position [0, 0]
